Goal: Task Accomplishment & Management: Use online tool/utility

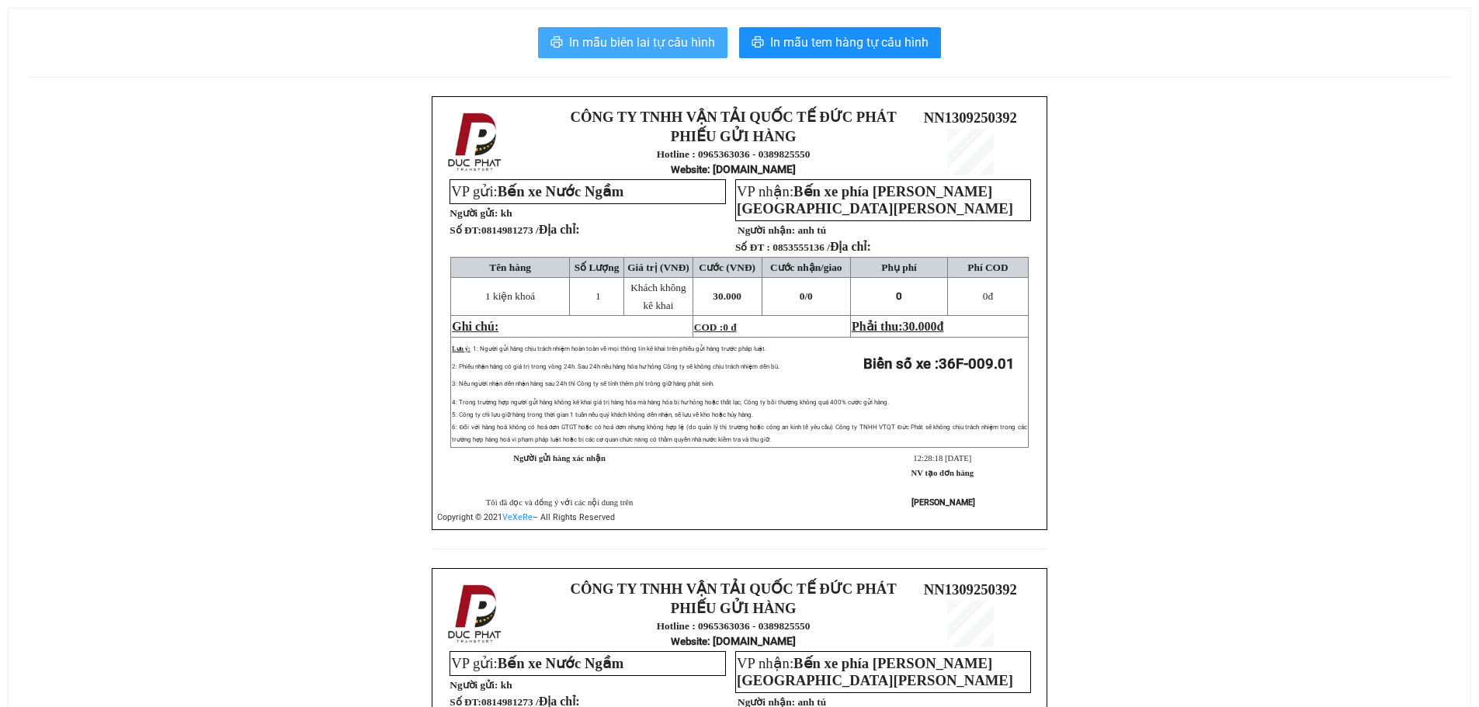
click at [648, 40] on span "In mẫu biên lai tự cấu hình" at bounding box center [642, 42] width 146 height 19
click at [616, 47] on span "In mẫu biên lai tự cấu hình" at bounding box center [642, 42] width 146 height 19
click at [688, 50] on span "In mẫu biên lai tự cấu hình" at bounding box center [642, 42] width 146 height 19
click at [643, 47] on span "In mẫu biên lai tự cấu hình" at bounding box center [642, 42] width 146 height 19
